Goal: Find specific page/section: Find specific page/section

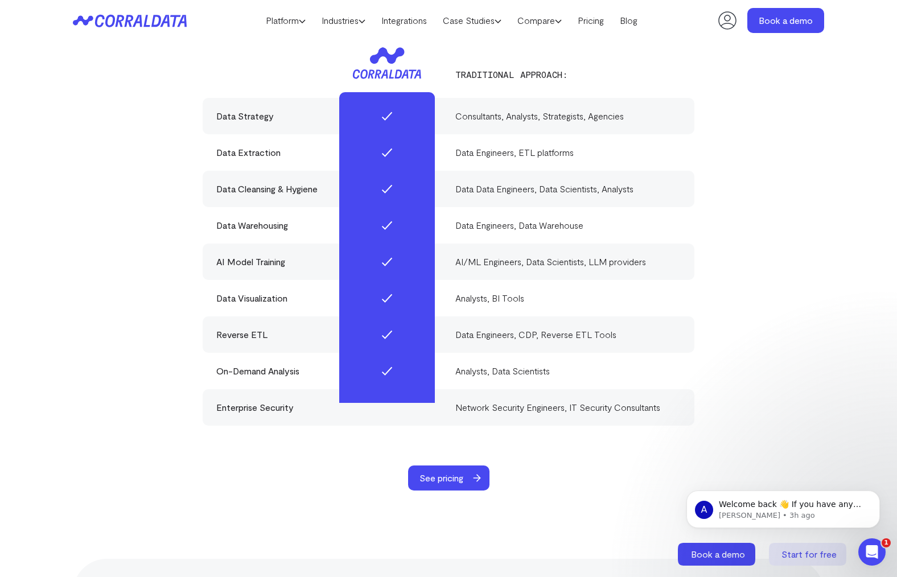
click at [133, 20] on icon at bounding box center [130, 20] width 114 height 13
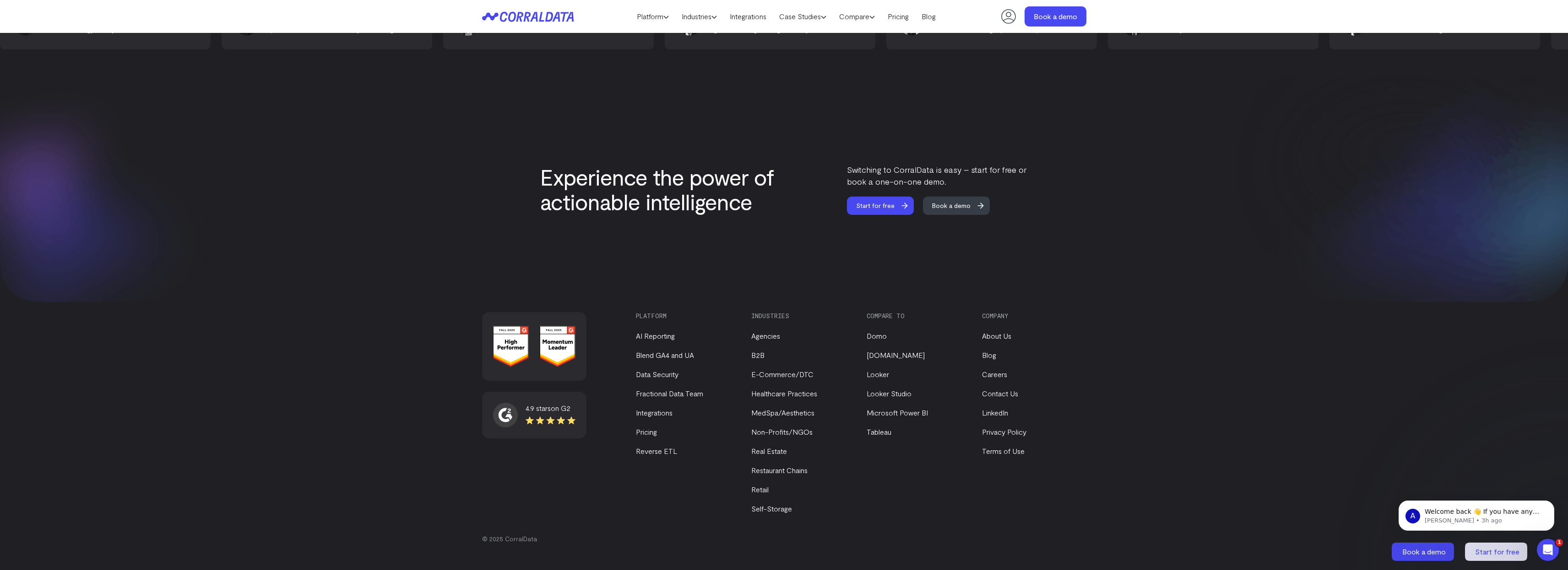
scroll to position [3744, 0]
click at [721, 378] on link "Careers" at bounding box center [994, 375] width 25 height 9
click at [202, 145] on img at bounding box center [115, 186] width 231 height 228
click at [268, 238] on div at bounding box center [784, 187] width 1568 height 225
